Goal: Find specific page/section: Find specific page/section

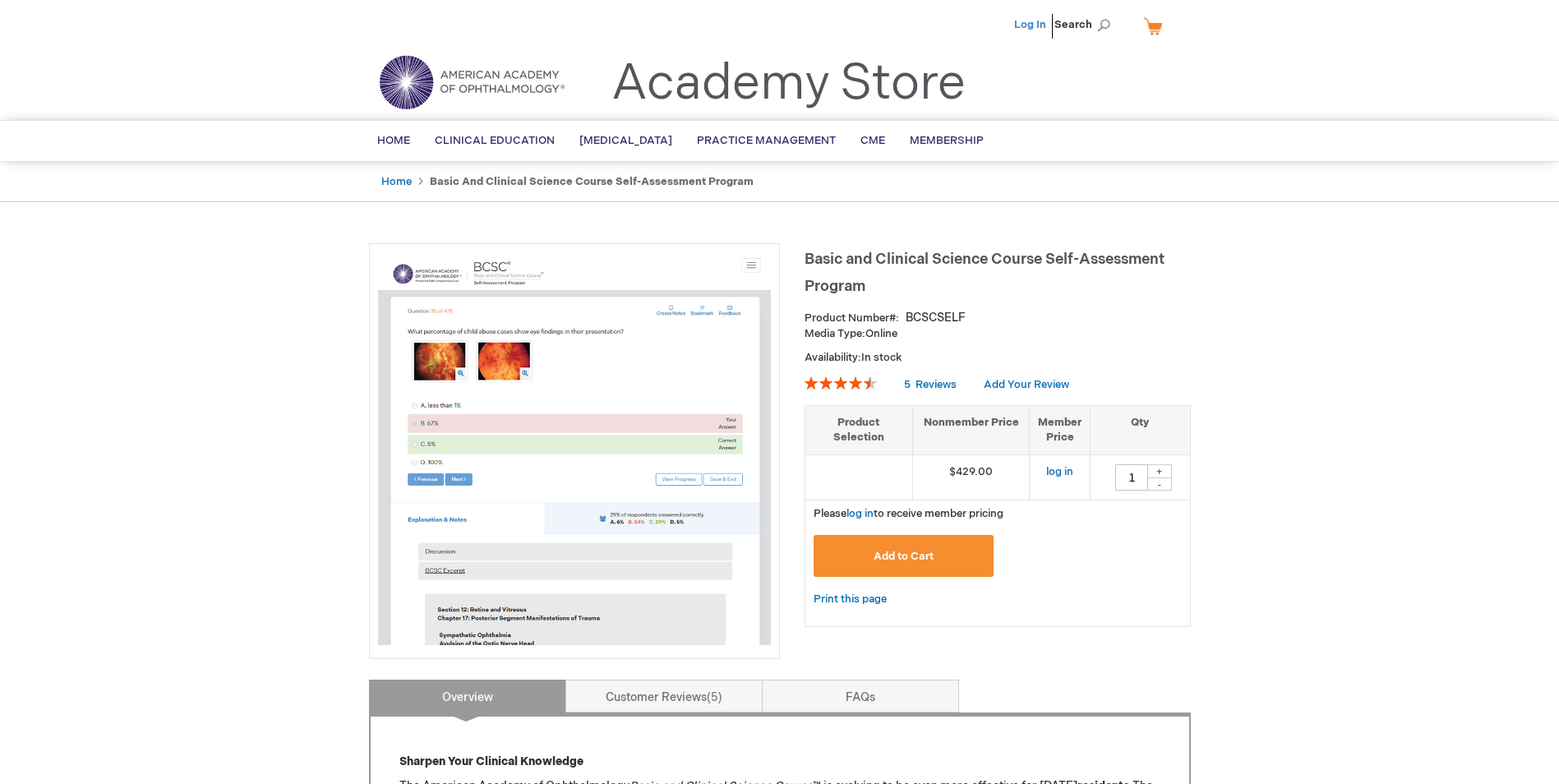
click at [1035, 28] on link "Log In" at bounding box center [1030, 25] width 32 height 13
click at [962, 25] on span "[PERSON_NAME]" at bounding box center [949, 25] width 91 height 13
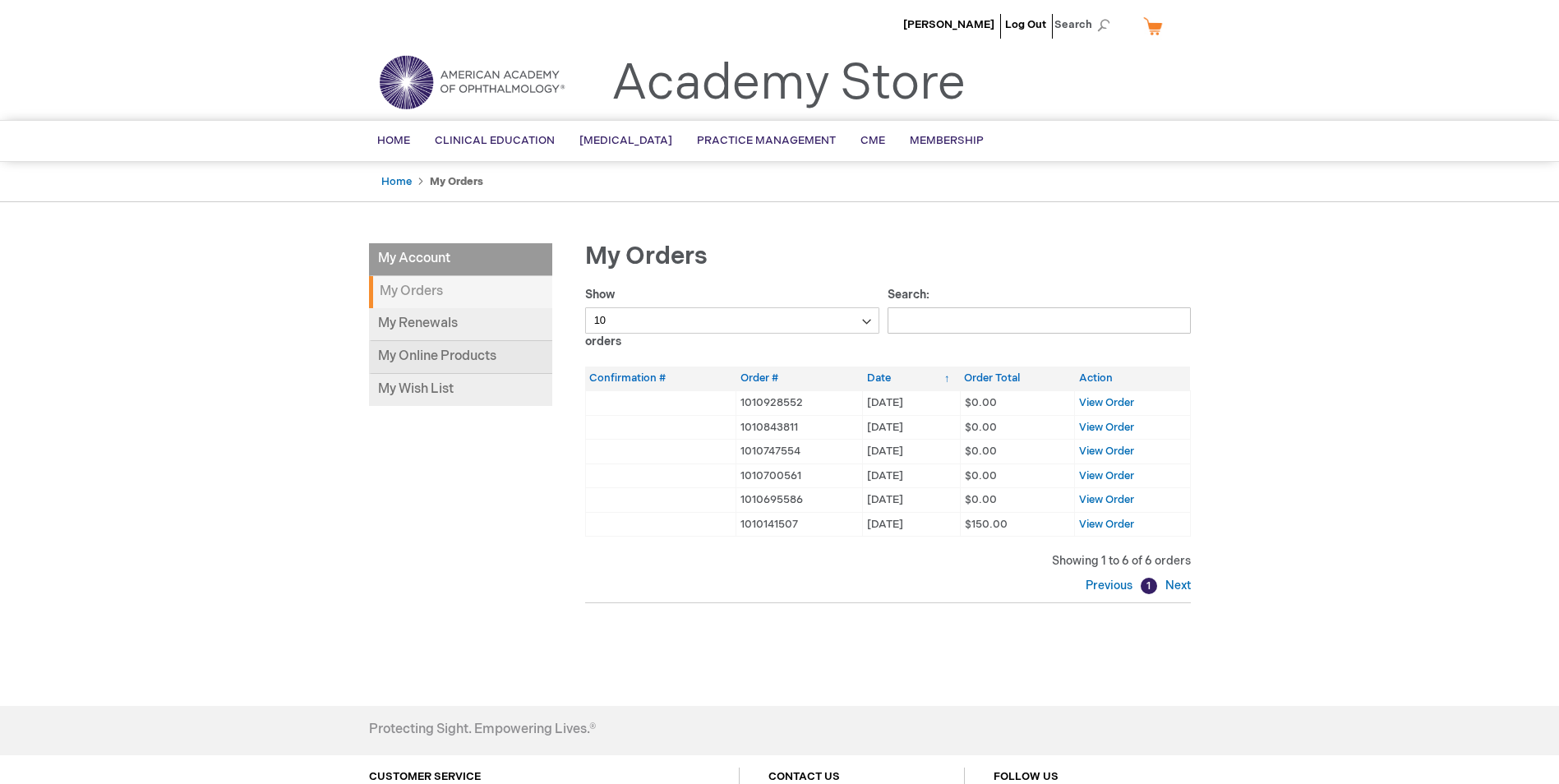
click at [448, 357] on link "My Online Products" at bounding box center [460, 357] width 183 height 33
